Goal: Task Accomplishment & Management: Manage account settings

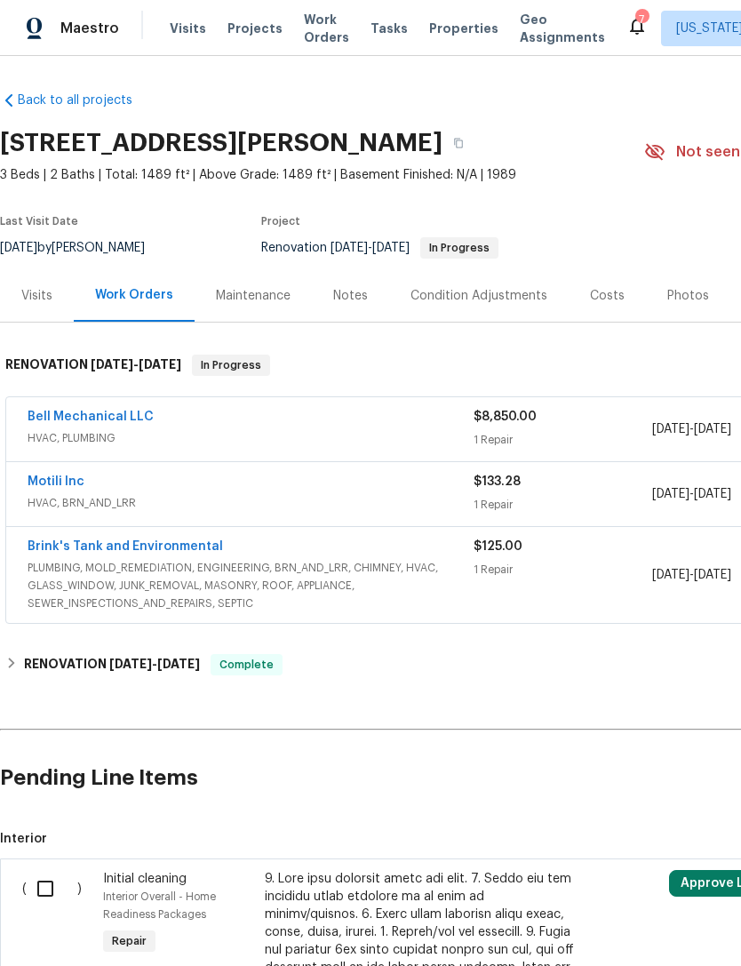
click at [460, 28] on span "Properties" at bounding box center [463, 29] width 69 height 18
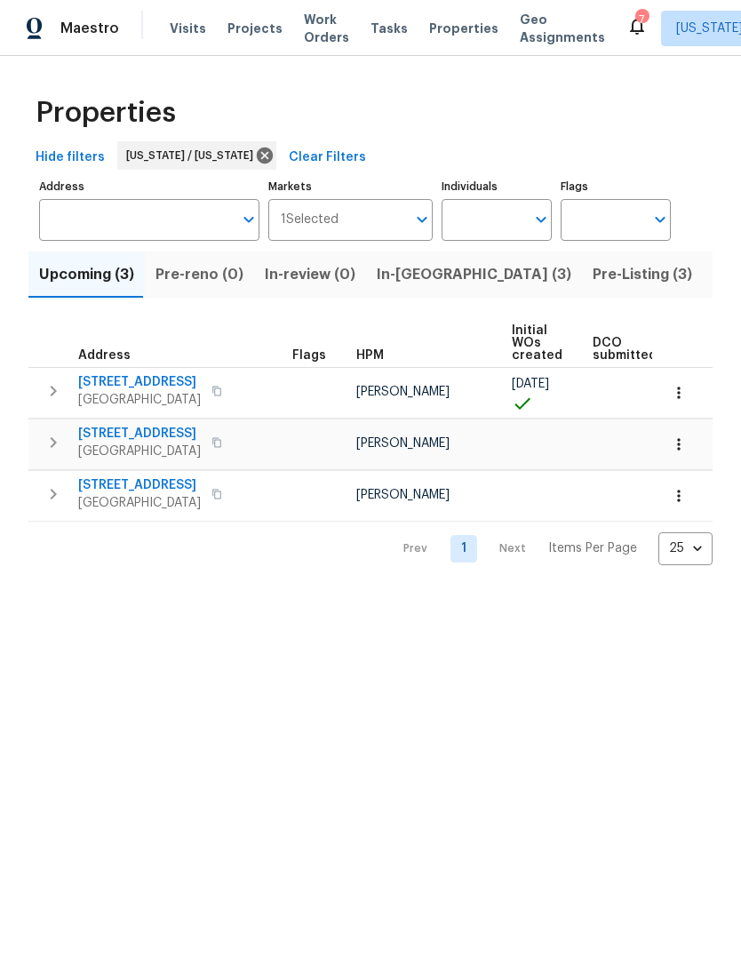
click at [593, 284] on span "Pre-Listing (3)" at bounding box center [643, 274] width 100 height 25
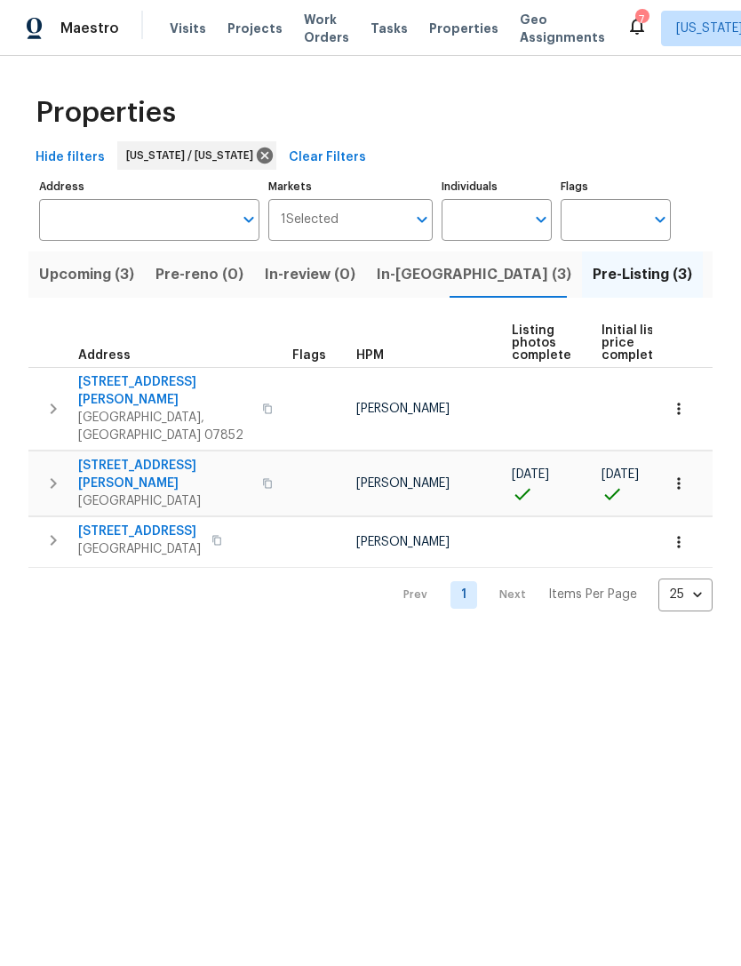
click at [423, 273] on span "In-[GEOGRAPHIC_DATA] (3)" at bounding box center [474, 274] width 195 height 25
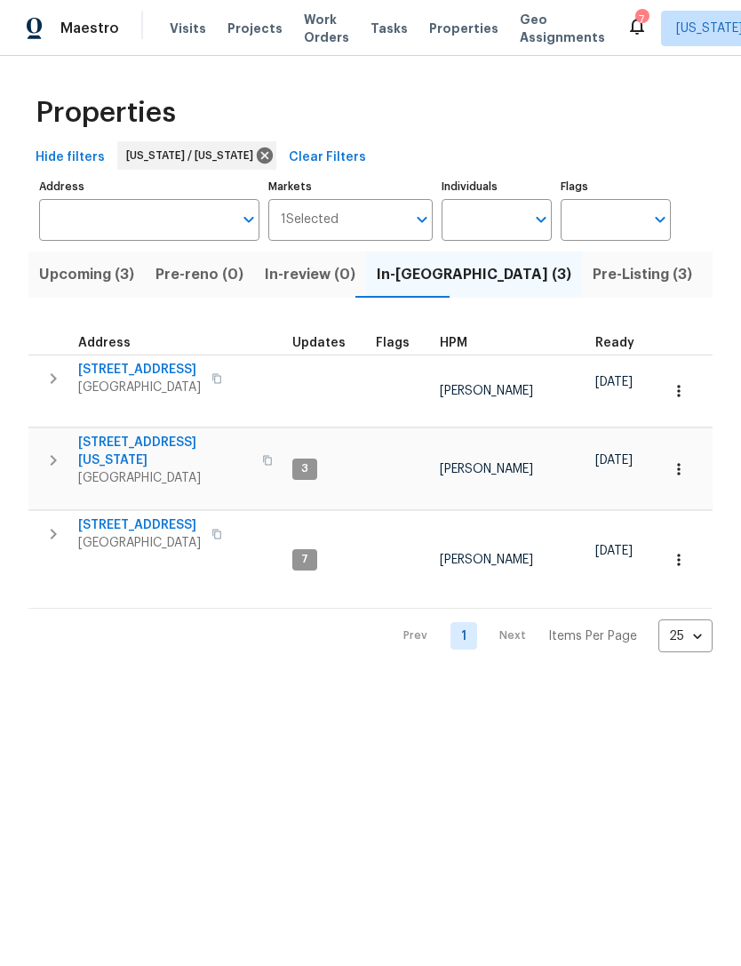
click at [143, 516] on span "[STREET_ADDRESS]" at bounding box center [139, 525] width 123 height 18
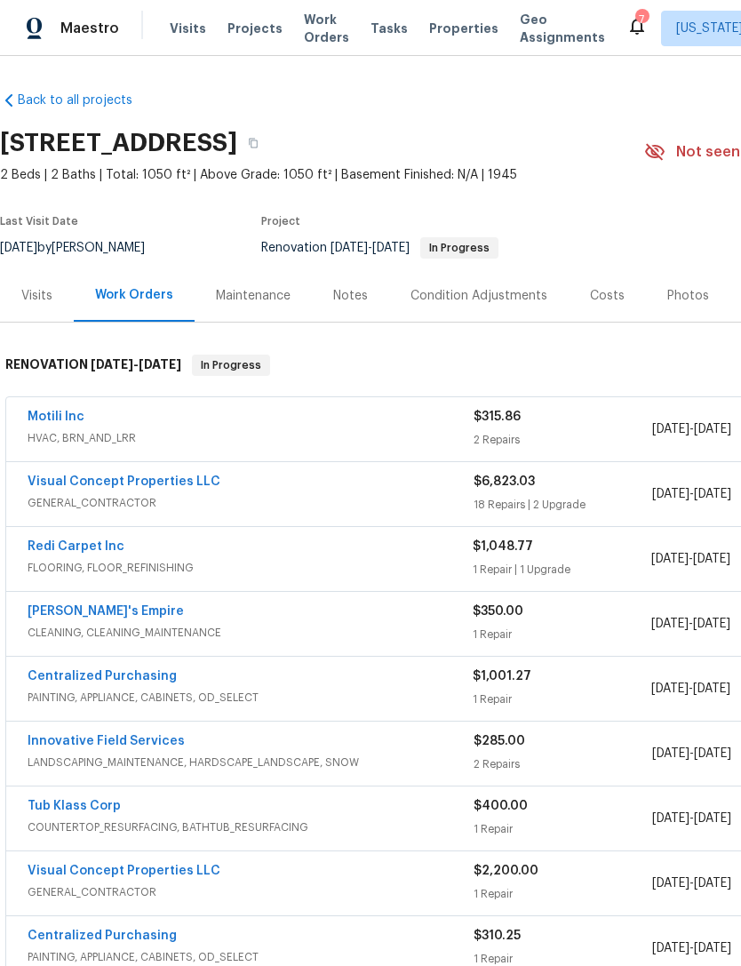
click at [357, 293] on div "Notes" at bounding box center [350, 296] width 35 height 18
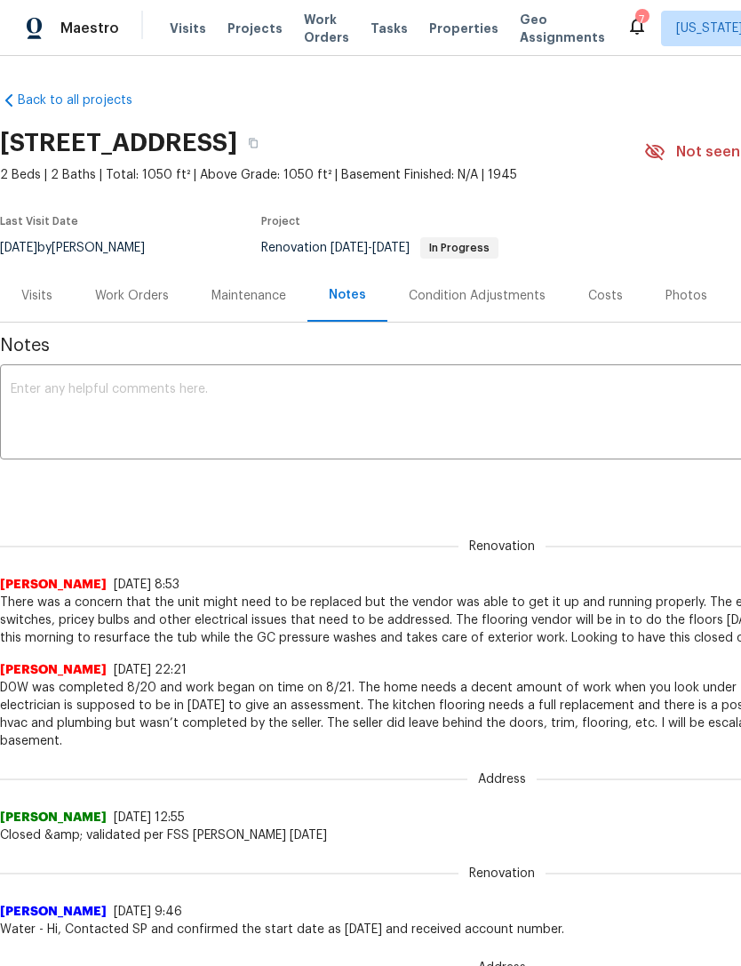
click at [597, 434] on textarea at bounding box center [502, 414] width 983 height 62
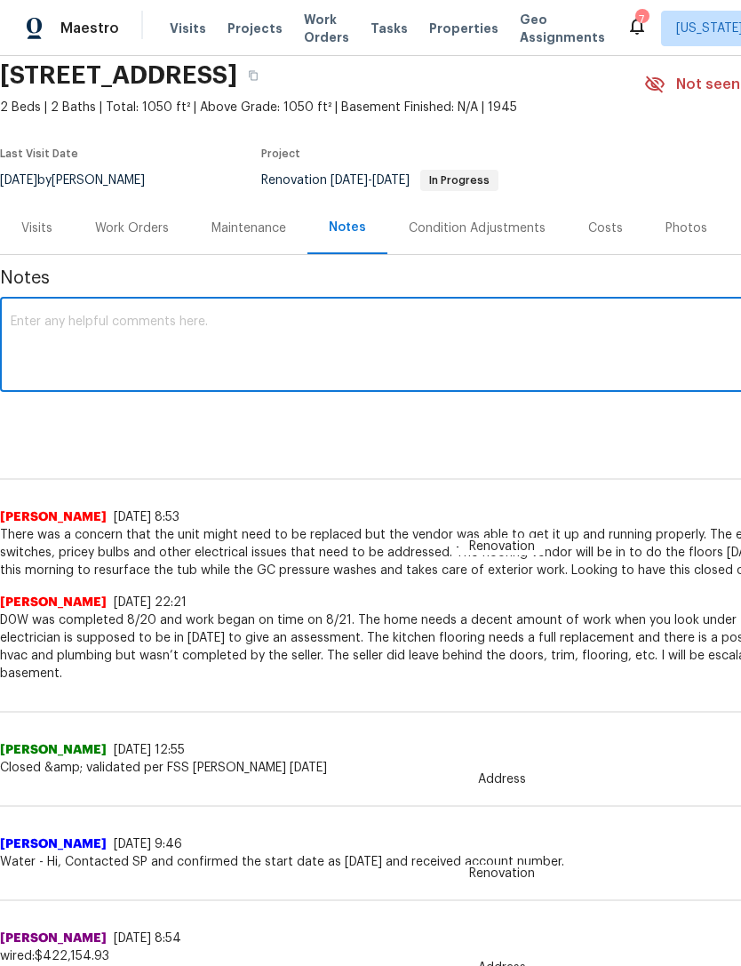
scroll to position [66, 0]
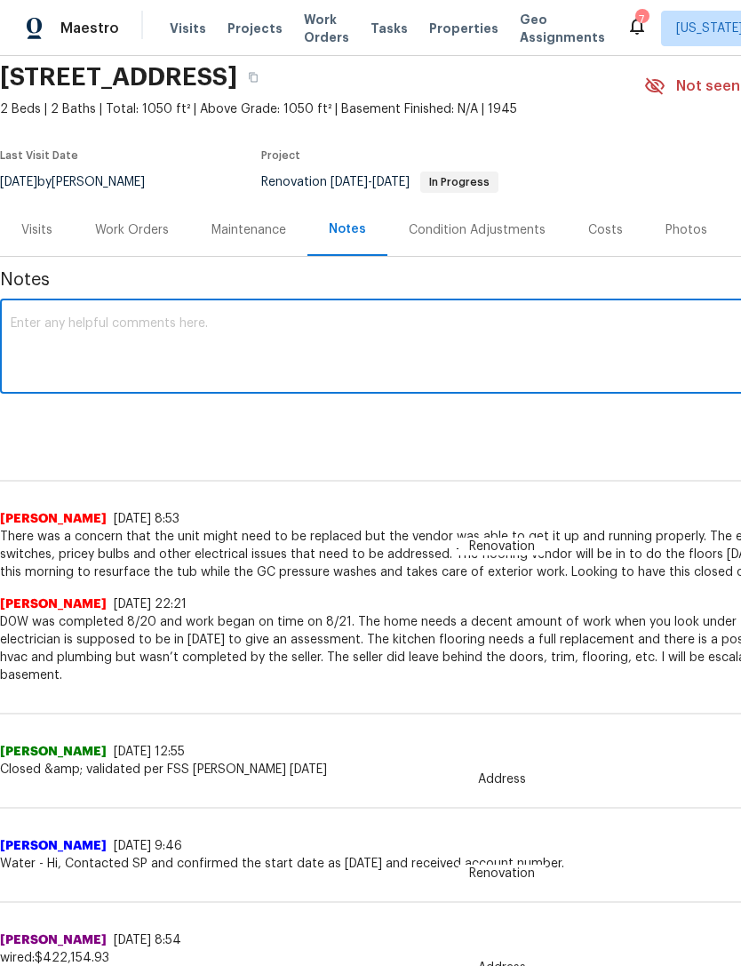
click at [637, 360] on textarea at bounding box center [502, 348] width 983 height 62
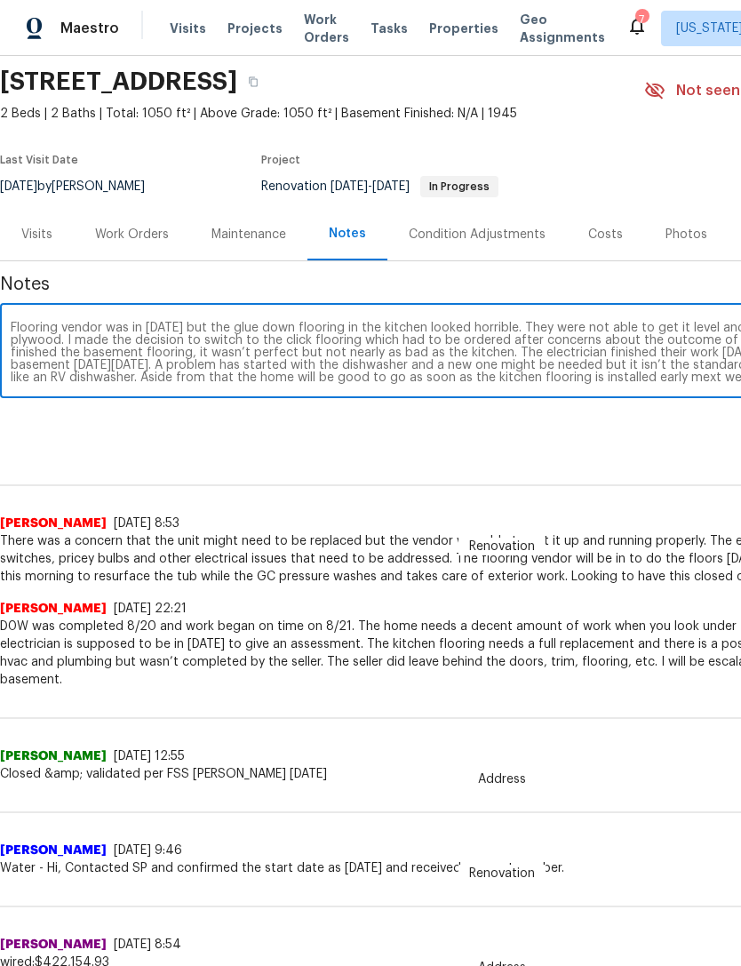
scroll to position [61, 263]
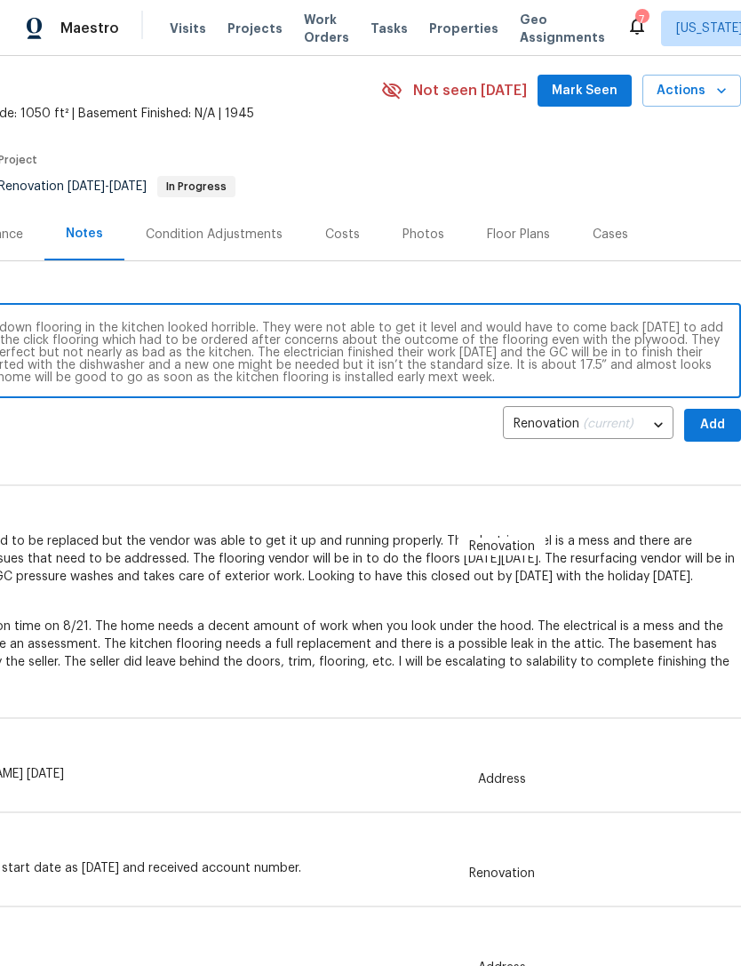
click at [430, 379] on textarea "Flooring vendor was in [DATE] but the glue down flooring in the kitchen looked …" at bounding box center [239, 353] width 983 height 62
type textarea "Flooring vendor was in [DATE] but the glue down flooring in the kitchen looked …"
click at [719, 420] on span "Add" at bounding box center [713, 425] width 28 height 22
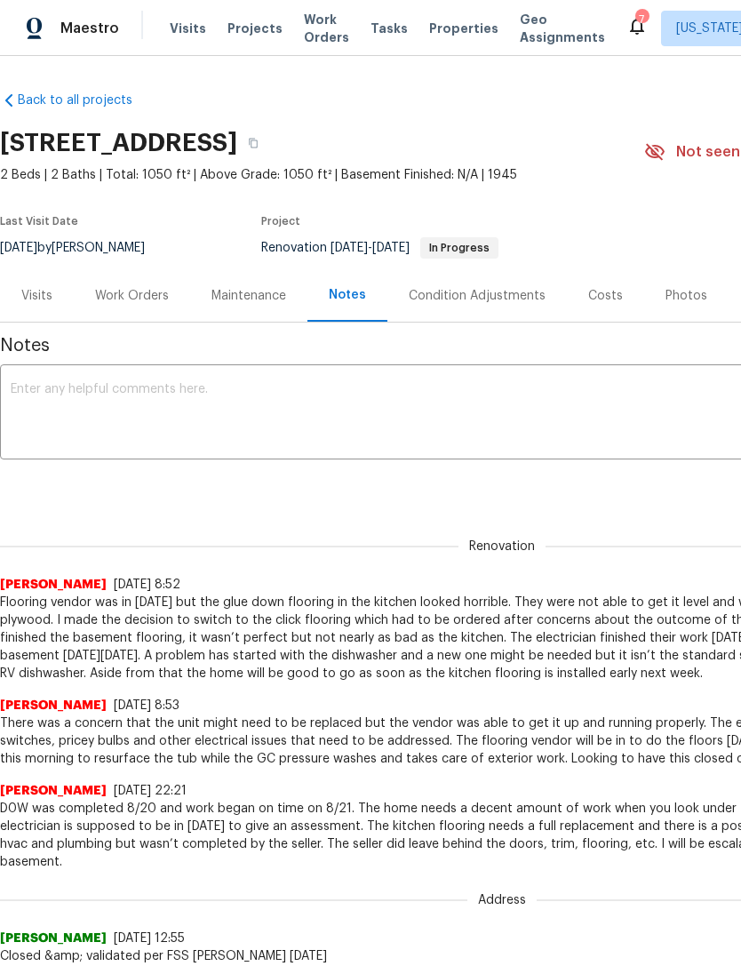
scroll to position [0, -2]
click at [430, 36] on span "Properties" at bounding box center [463, 29] width 69 height 18
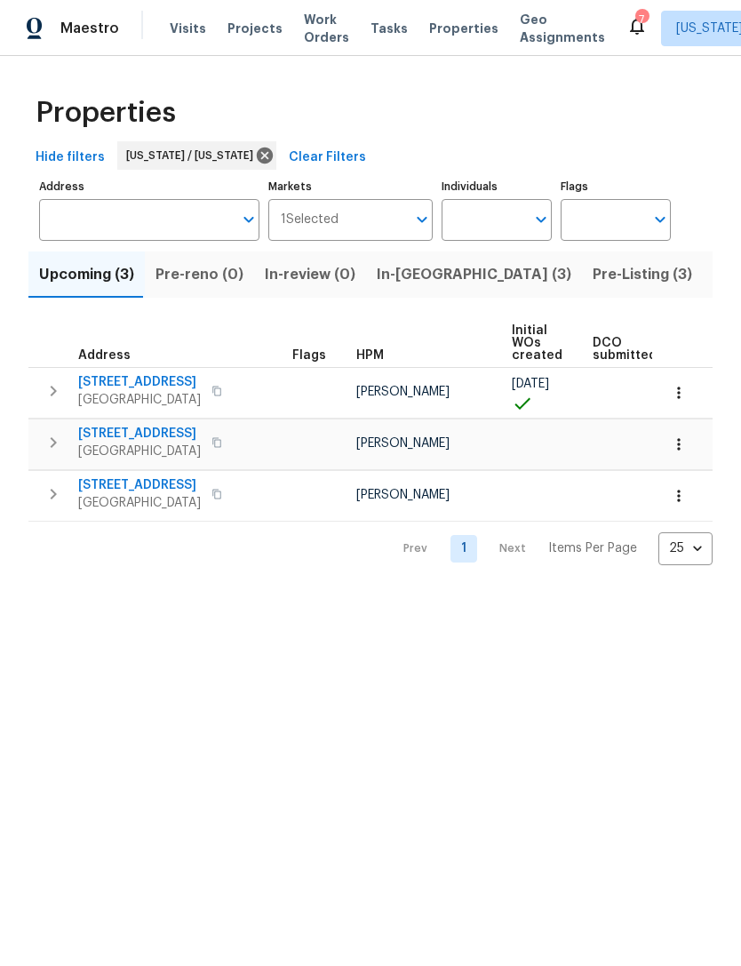
click at [410, 278] on span "In-[GEOGRAPHIC_DATA] (3)" at bounding box center [474, 274] width 195 height 25
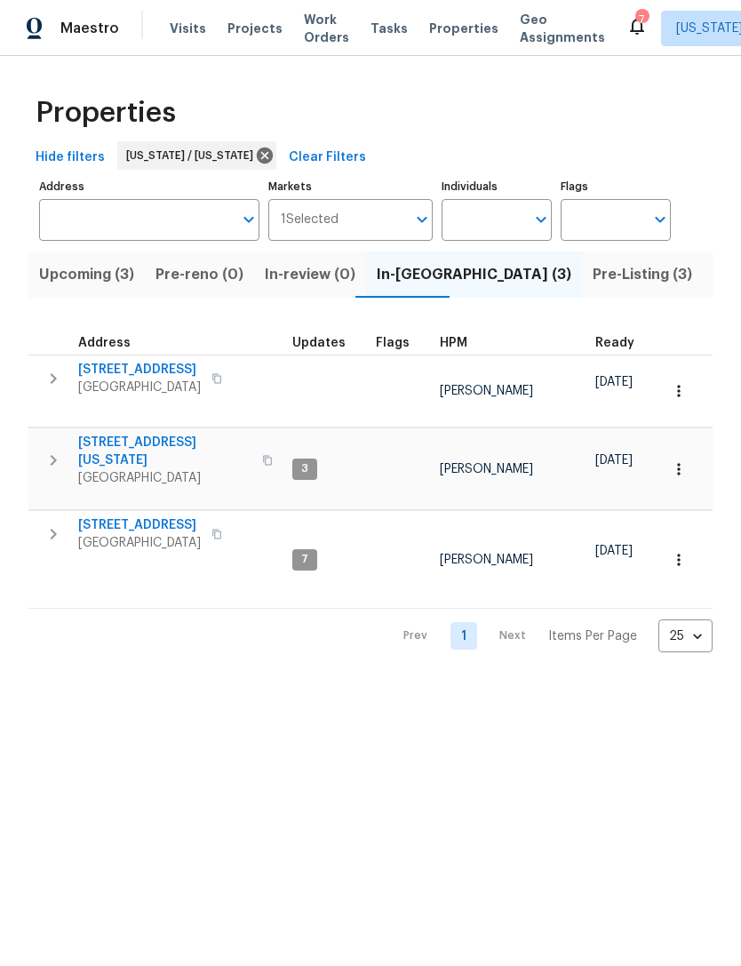
click at [174, 372] on span "[STREET_ADDRESS]" at bounding box center [139, 370] width 123 height 18
click at [458, 35] on span "Properties" at bounding box center [463, 29] width 69 height 18
click at [164, 368] on span "[STREET_ADDRESS]" at bounding box center [139, 370] width 123 height 18
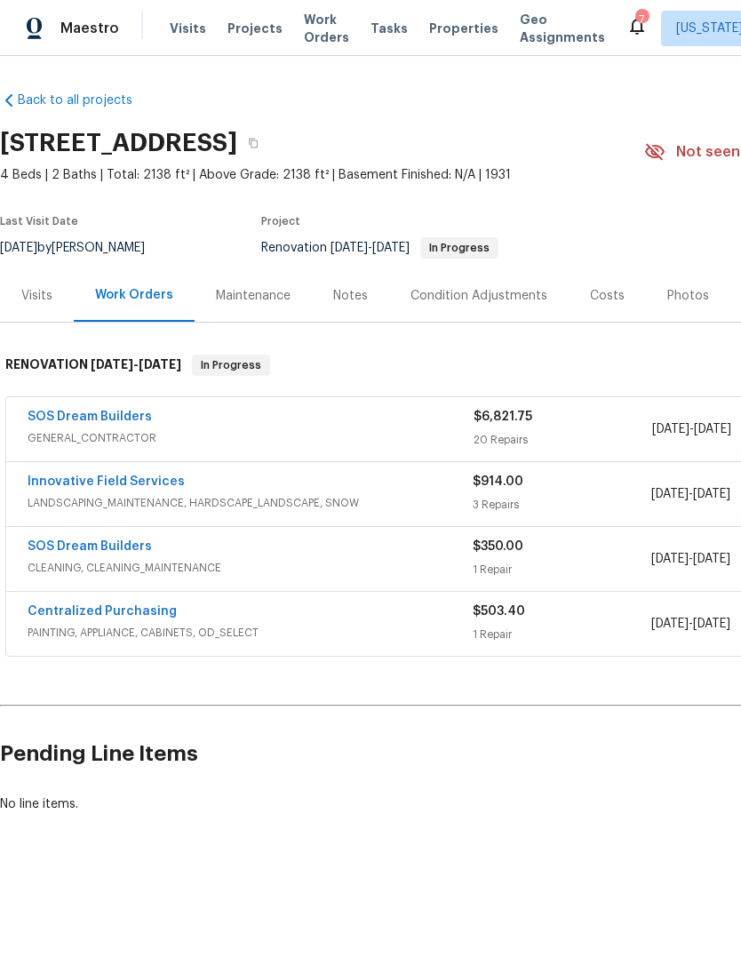
click at [367, 301] on div "Notes" at bounding box center [350, 295] width 77 height 52
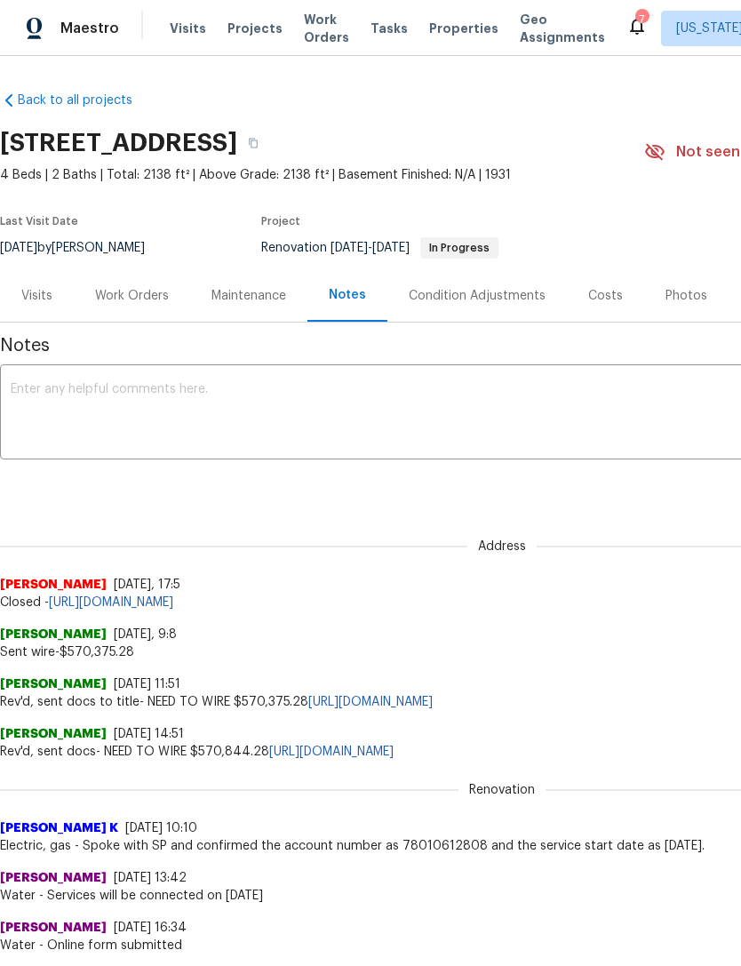
click at [334, 406] on textarea at bounding box center [502, 414] width 983 height 62
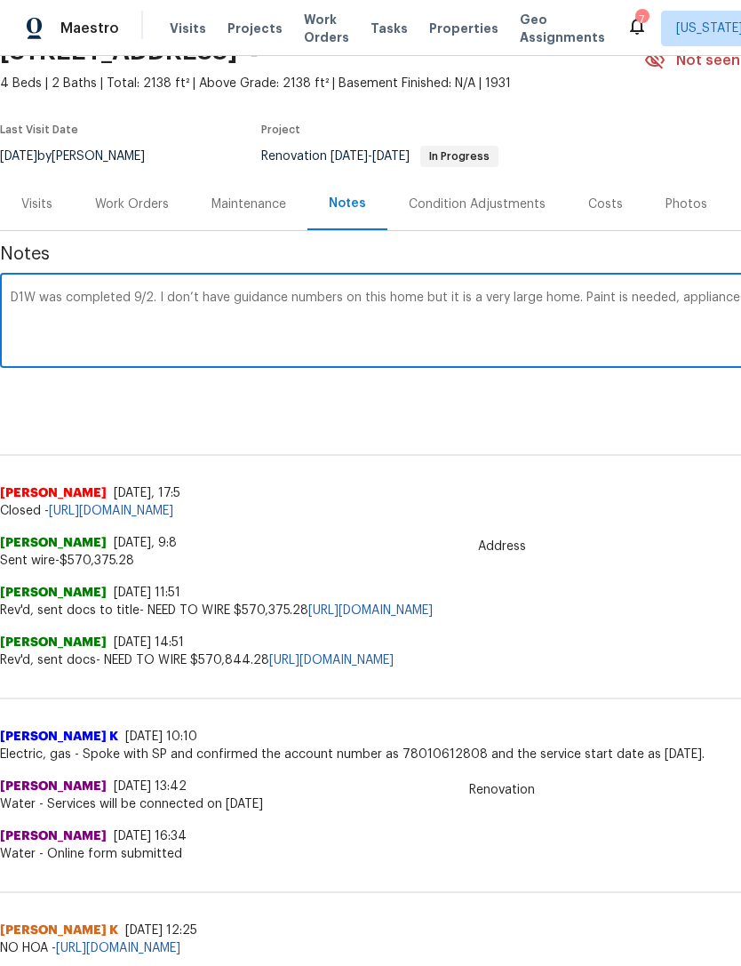
scroll to position [92, 263]
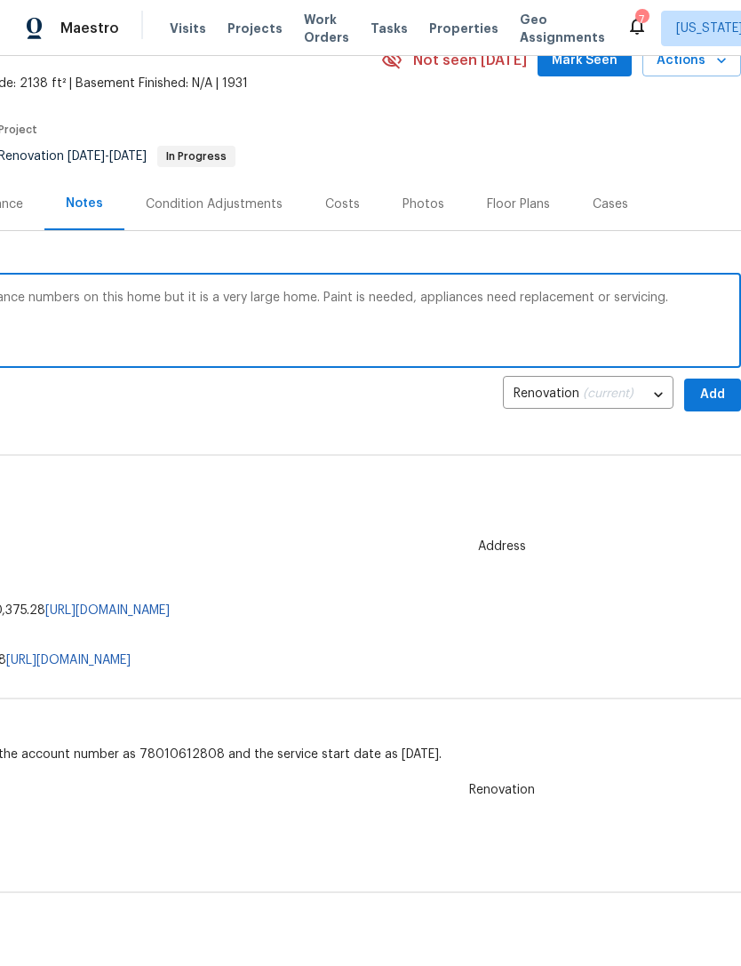
click at [678, 294] on textarea "D1W was completed 9/2. I don’t have guidance numbers on this home but it is a v…" at bounding box center [239, 323] width 983 height 62
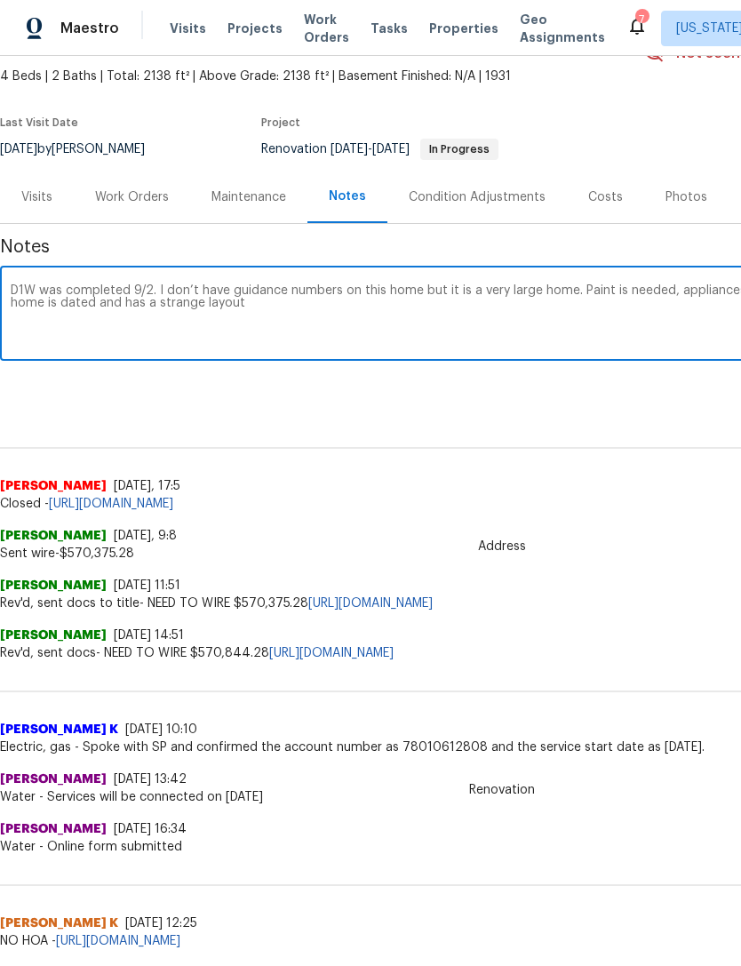
scroll to position [98, 0]
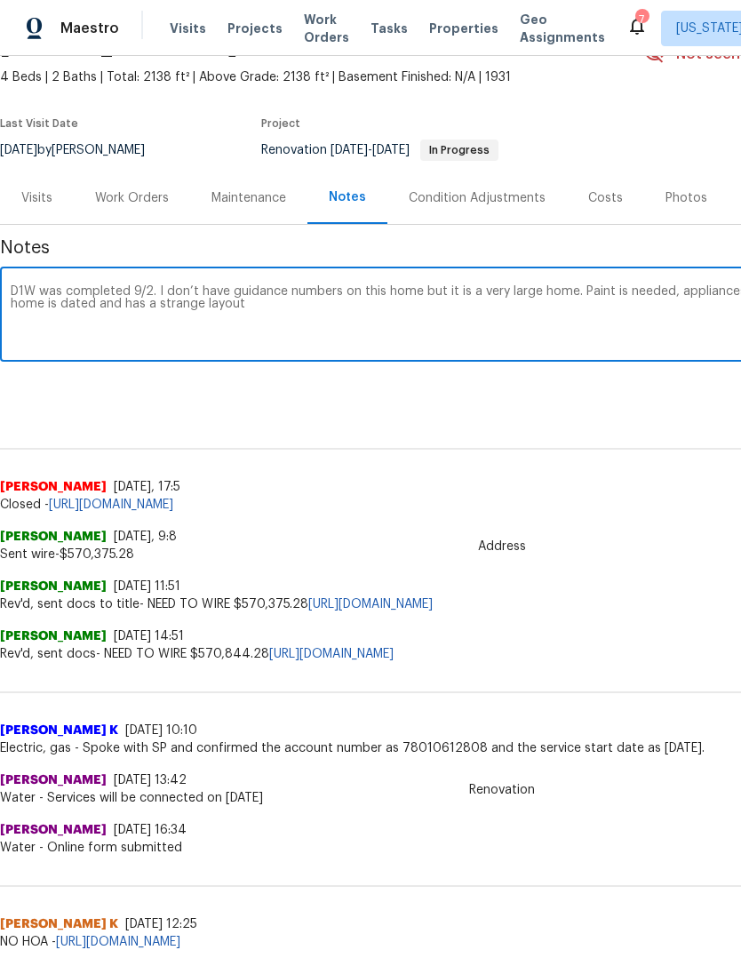
click at [548, 318] on textarea "D1W was completed 9/2. I don’t have guidance numbers on this home but it is a v…" at bounding box center [502, 316] width 983 height 62
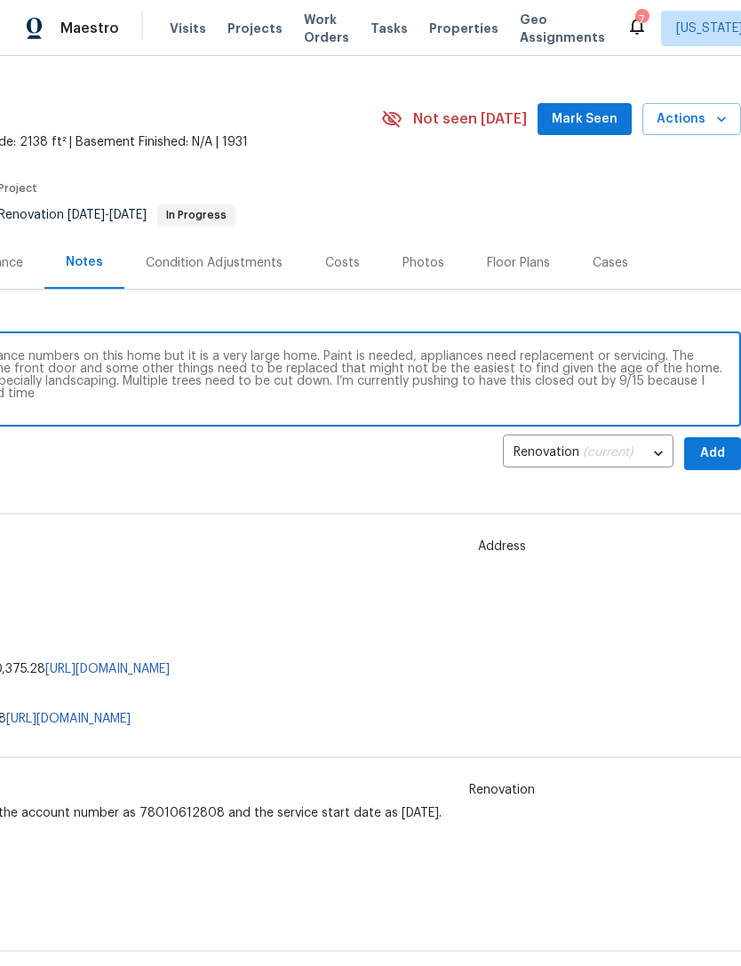
scroll to position [33, 263]
click at [650, 380] on textarea "D1W was completed 9/2. I don’t have guidance numbers on this home but it is a v…" at bounding box center [239, 381] width 983 height 62
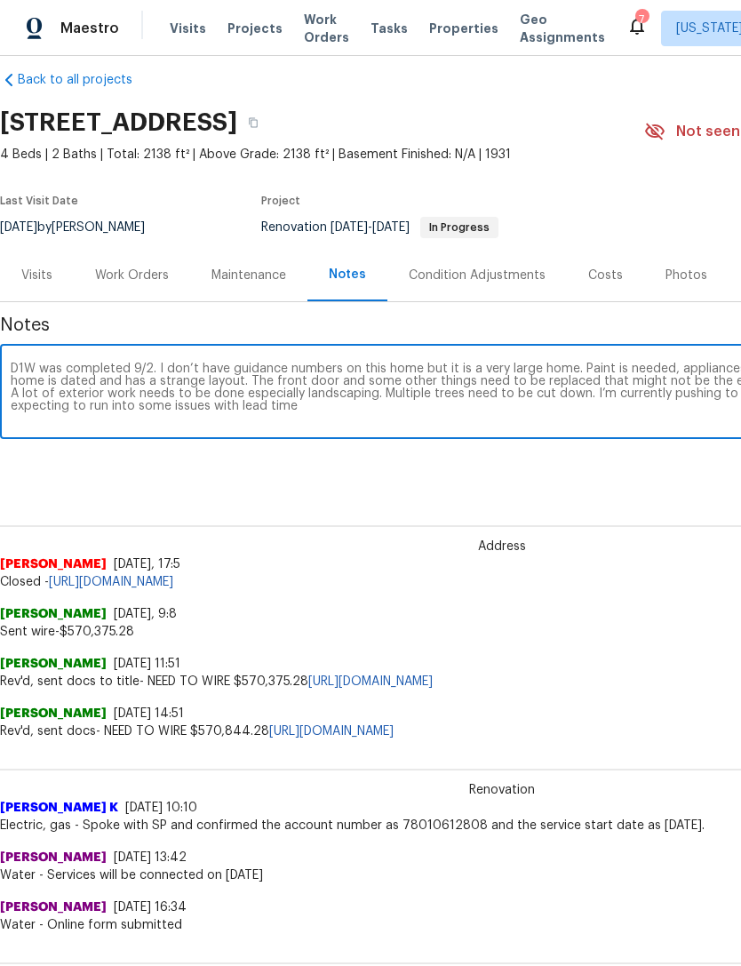
scroll to position [20, 0]
click at [535, 424] on textarea "D1W was completed 9/2. I don’t have guidance numbers on this home but it is a v…" at bounding box center [502, 395] width 983 height 62
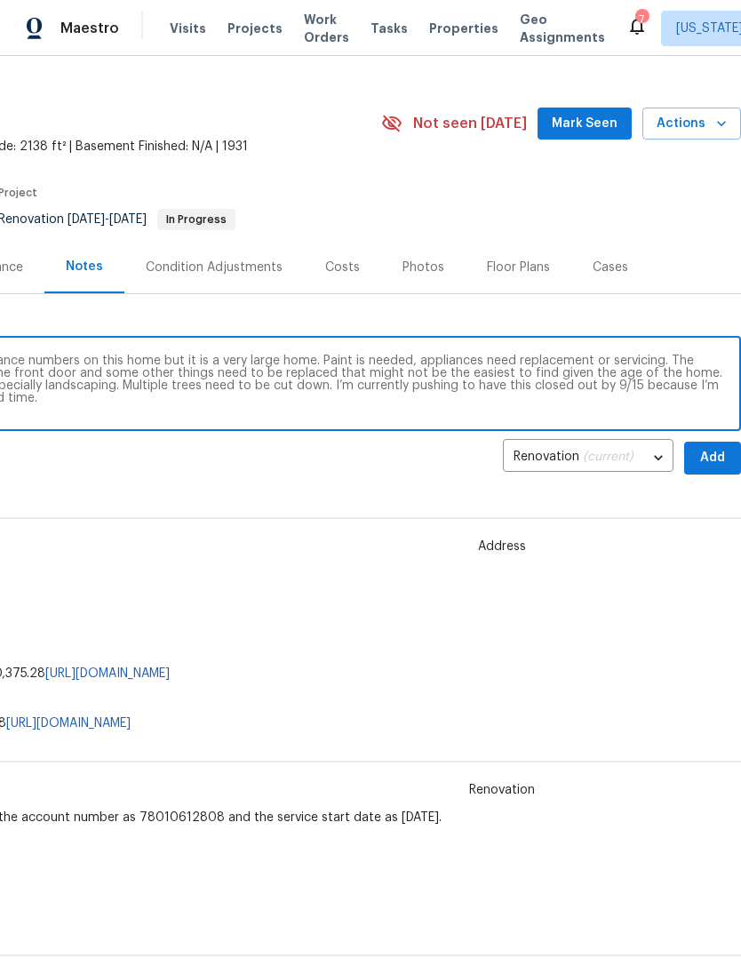
scroll to position [28, 263]
type textarea "D1W was completed 9/2. I don’t have guidance numbers on this home but it is a v…"
click at [711, 457] on span "Add" at bounding box center [713, 458] width 28 height 22
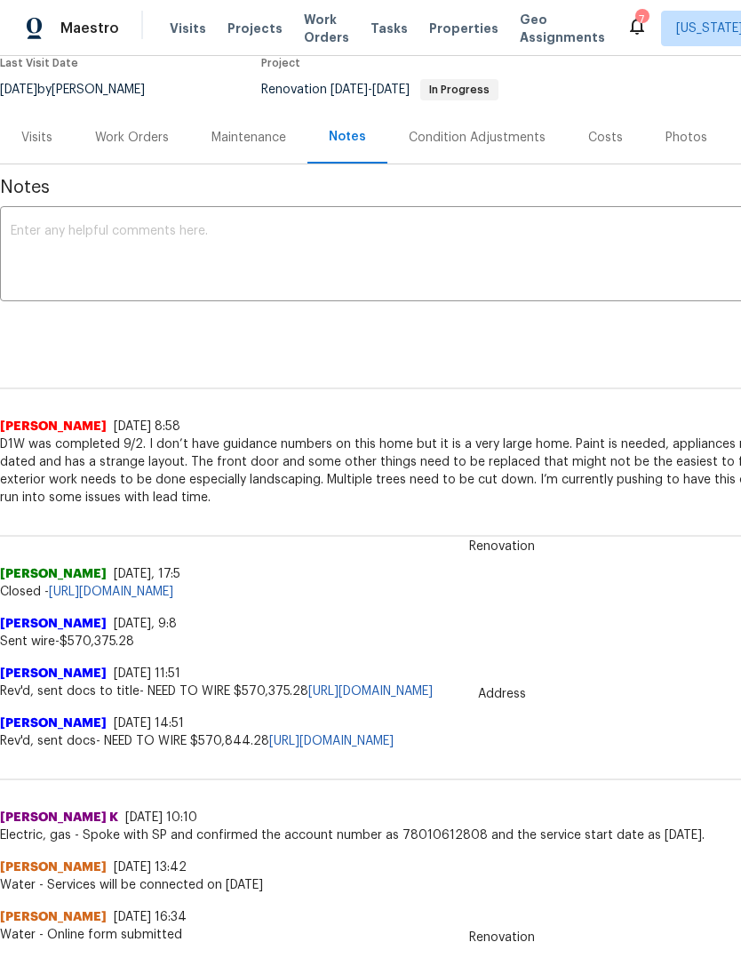
scroll to position [159, 0]
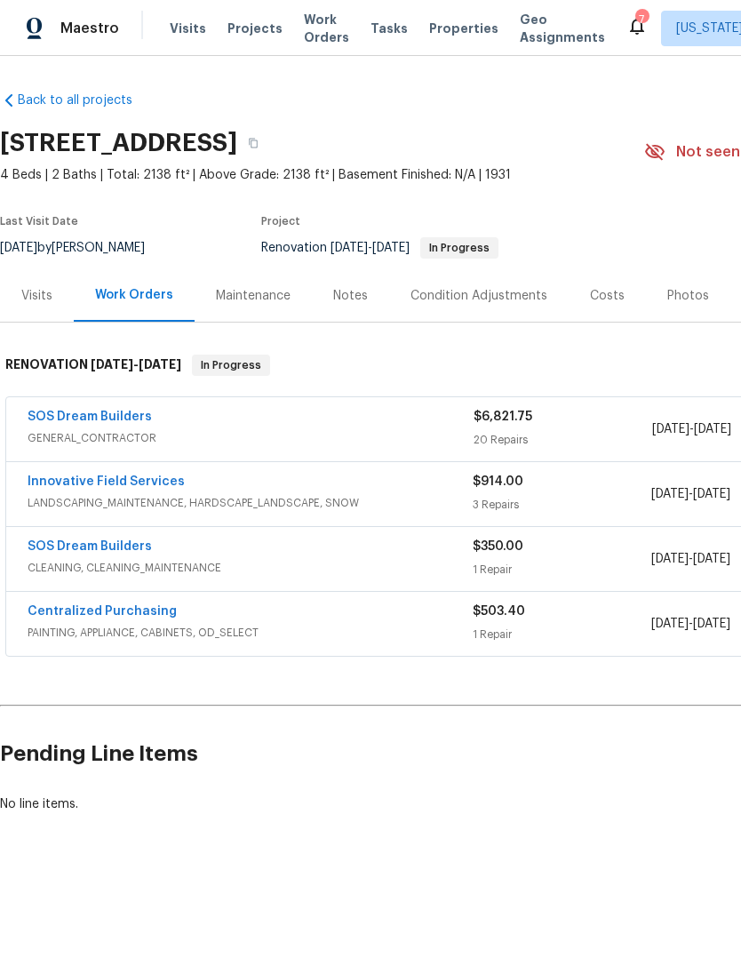
click at [593, 317] on div "Costs" at bounding box center [607, 295] width 77 height 52
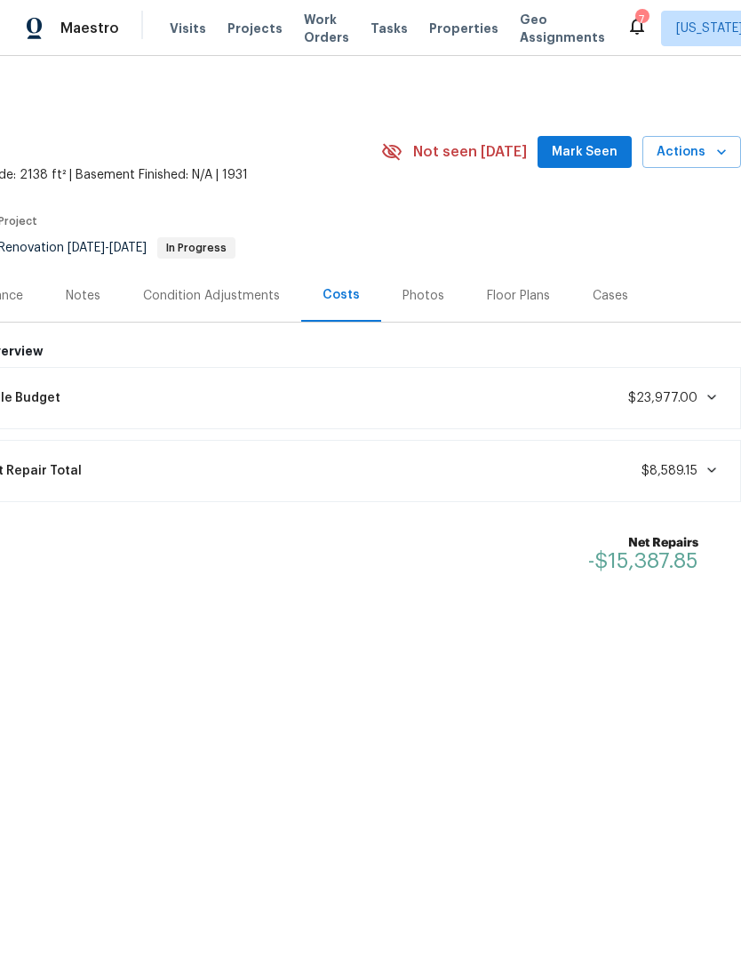
scroll to position [0, 263]
